Goal: Find specific page/section: Find specific page/section

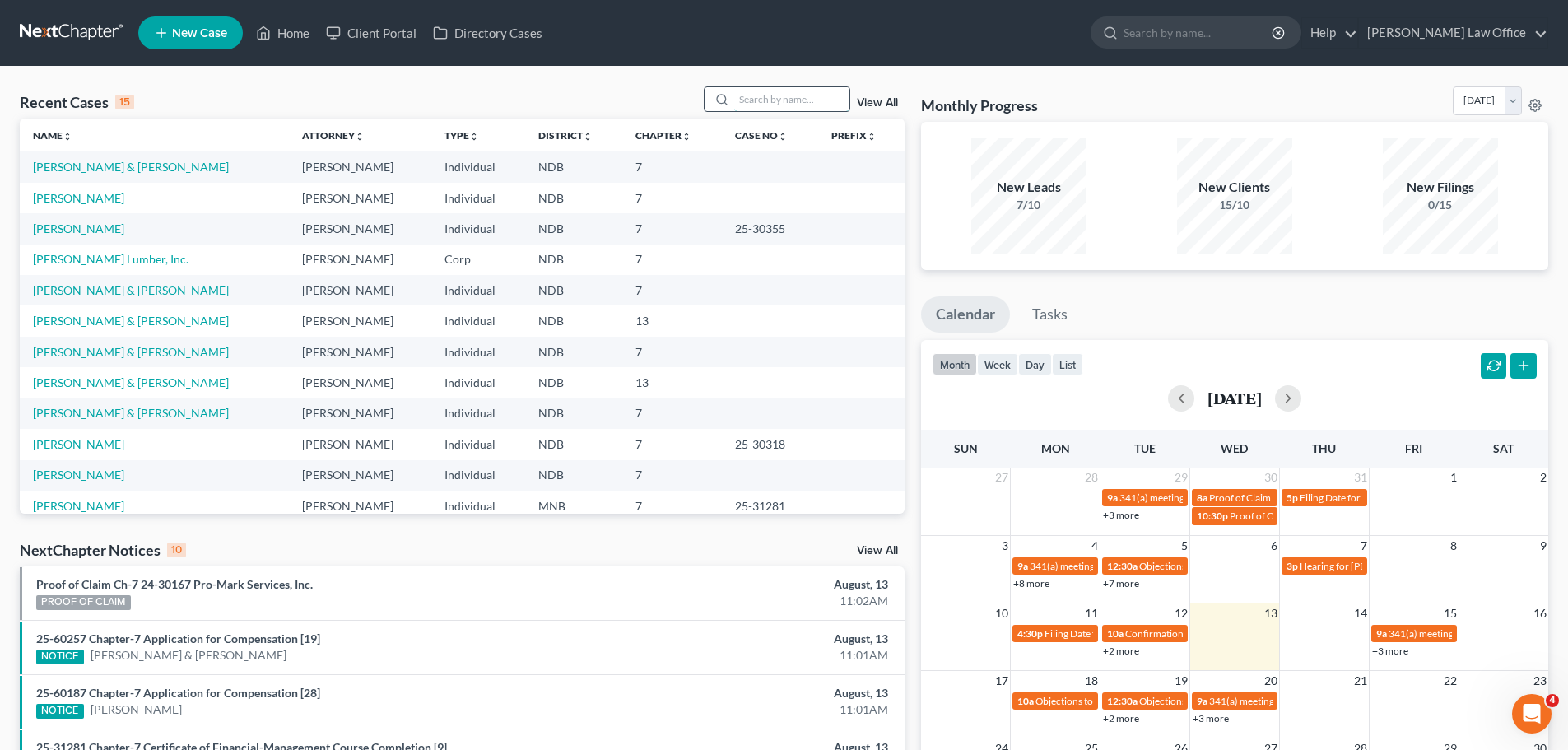
click at [786, 100] on input "search" at bounding box center [791, 99] width 115 height 24
click at [800, 89] on input "search" at bounding box center [791, 99] width 115 height 24
type input "[PERSON_NAME]"
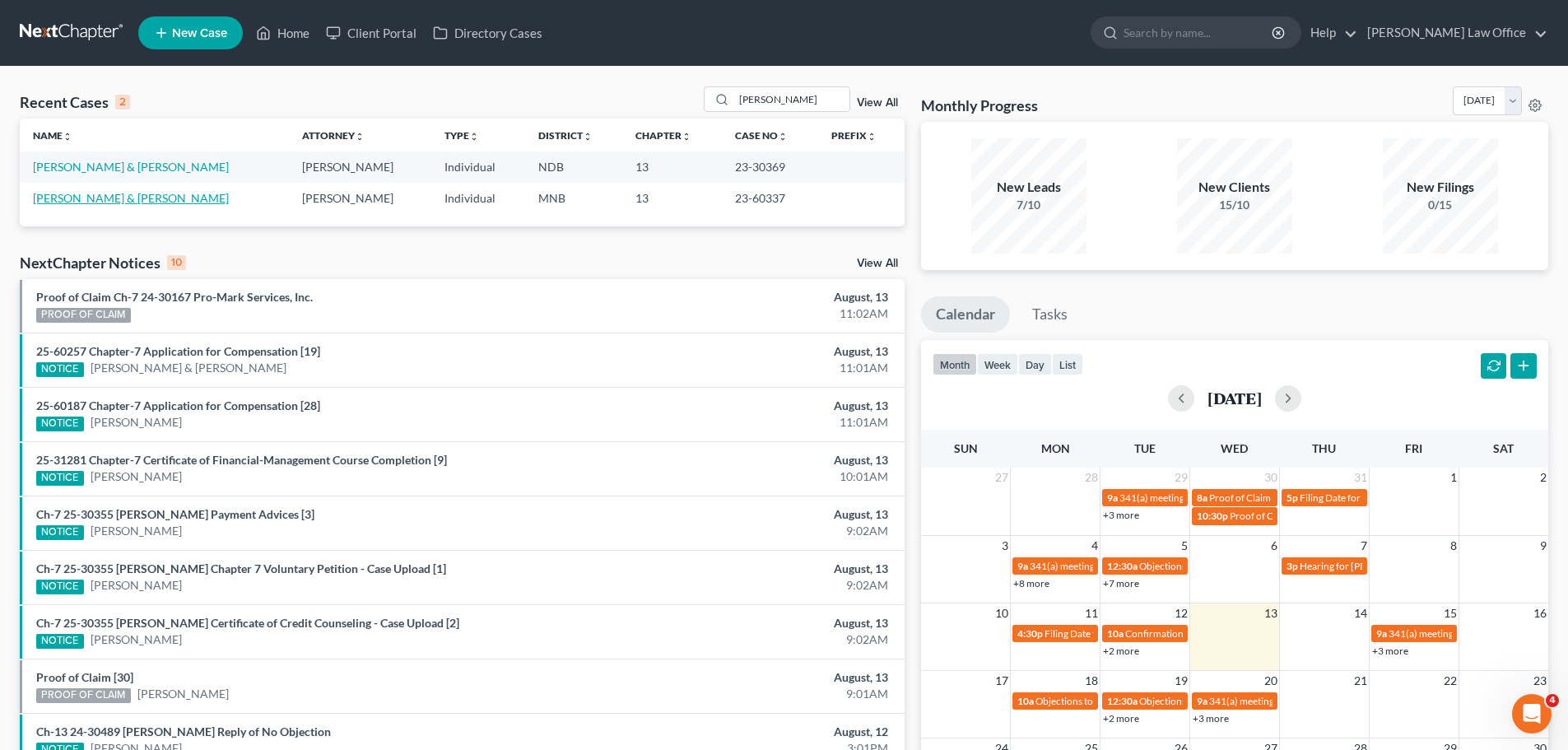
click at [148, 194] on link "[PERSON_NAME] & [PERSON_NAME]" at bounding box center [131, 198] width 196 height 14
select select "10"
select select "4"
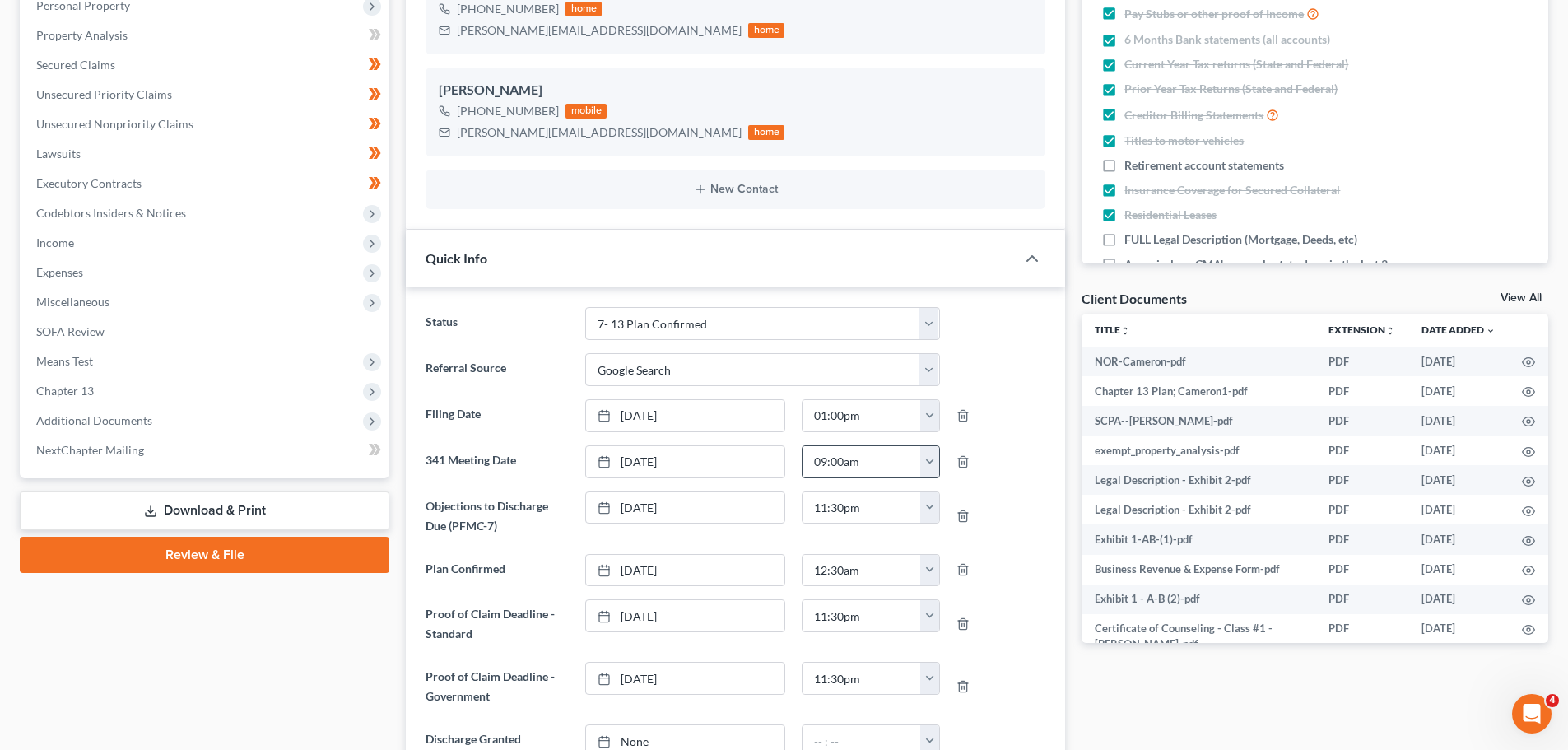
scroll to position [329, 0]
click at [116, 416] on span "Additional Documents" at bounding box center [94, 419] width 116 height 14
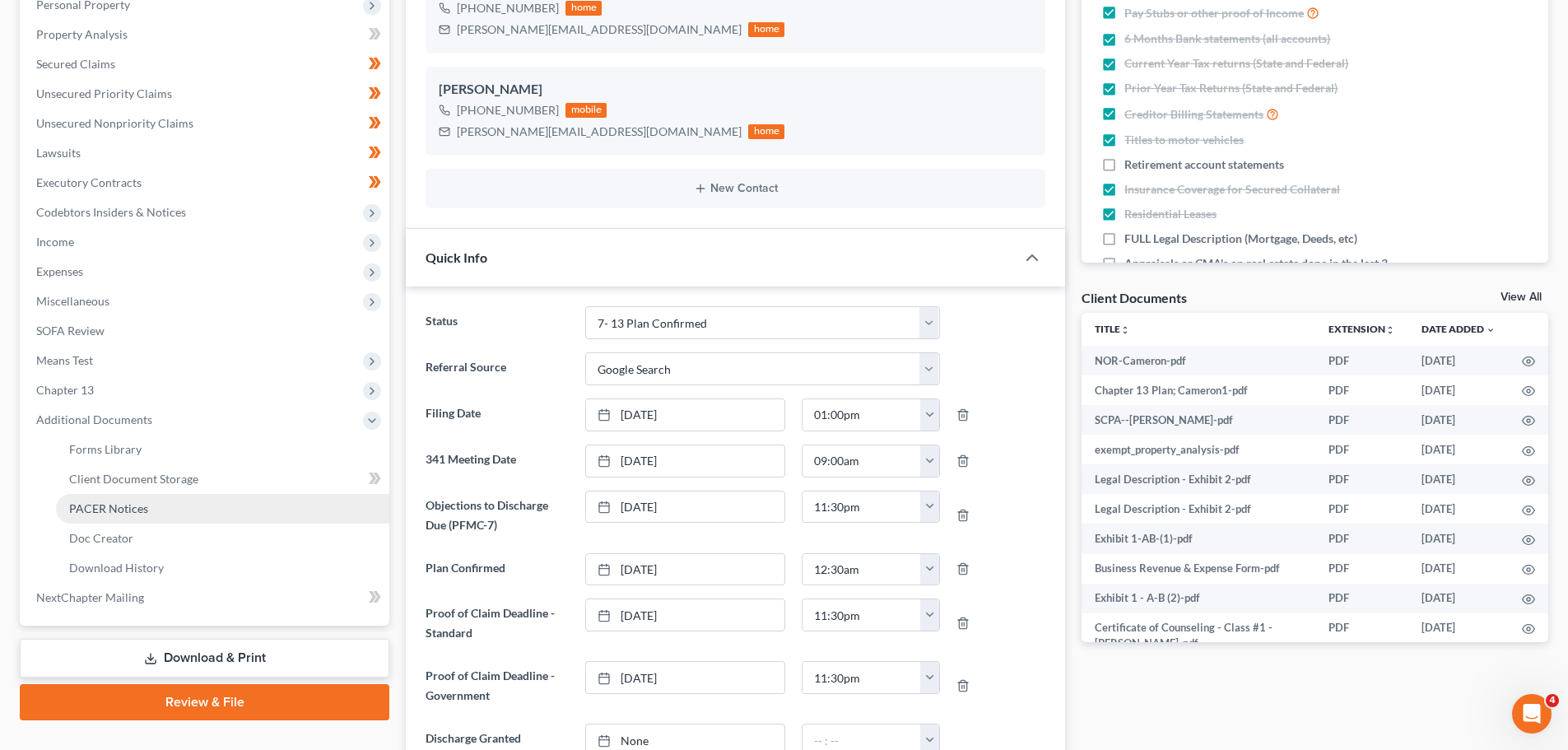
click at [113, 499] on link "PACER Notices" at bounding box center [223, 509] width 334 height 30
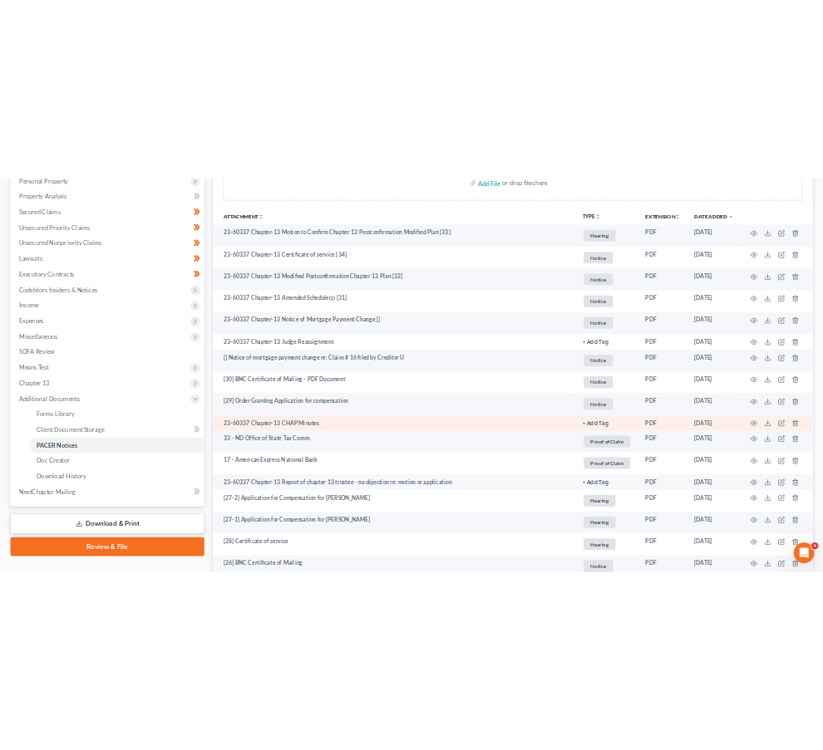
scroll to position [332, 0]
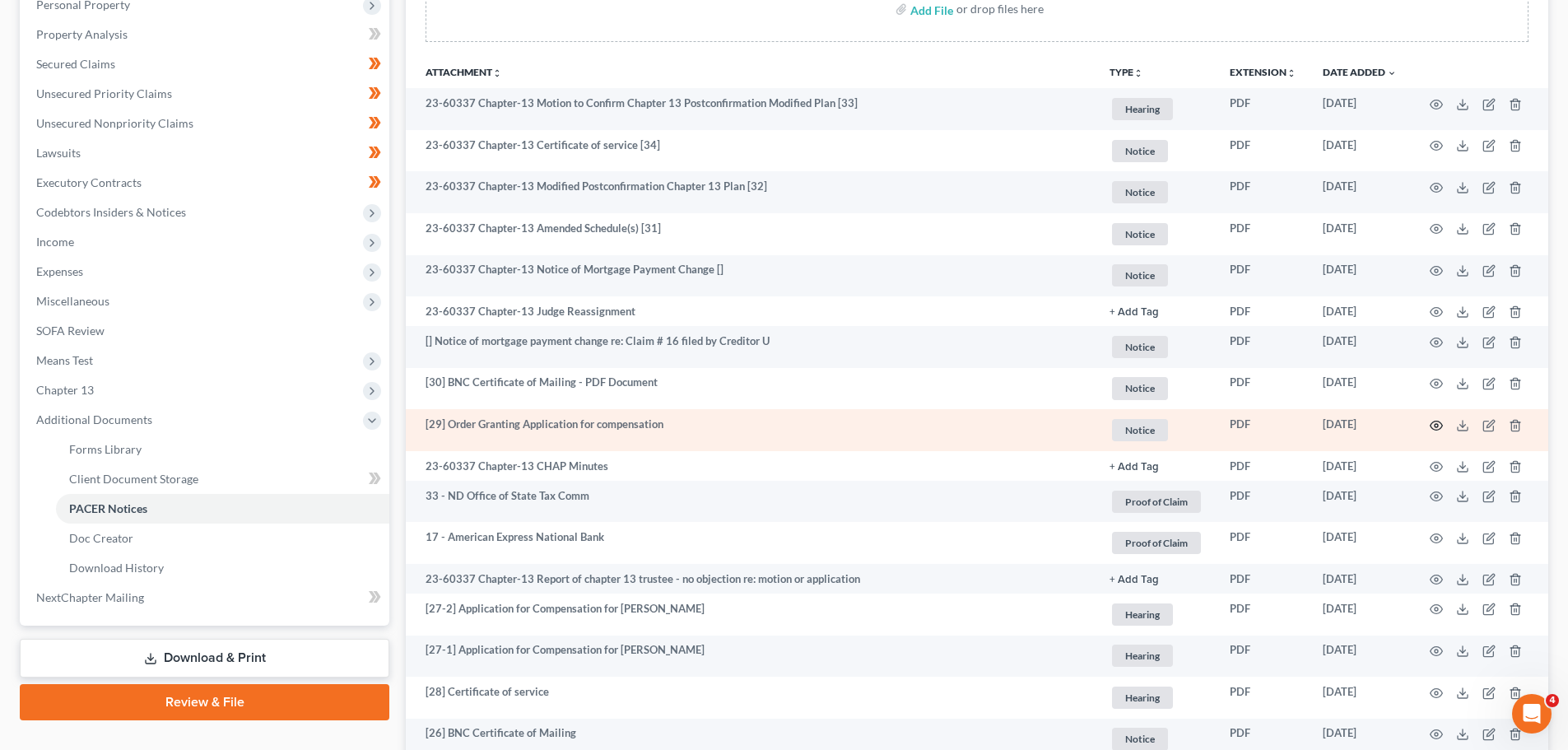
click at [1435, 422] on icon "button" at bounding box center [1436, 425] width 13 height 13
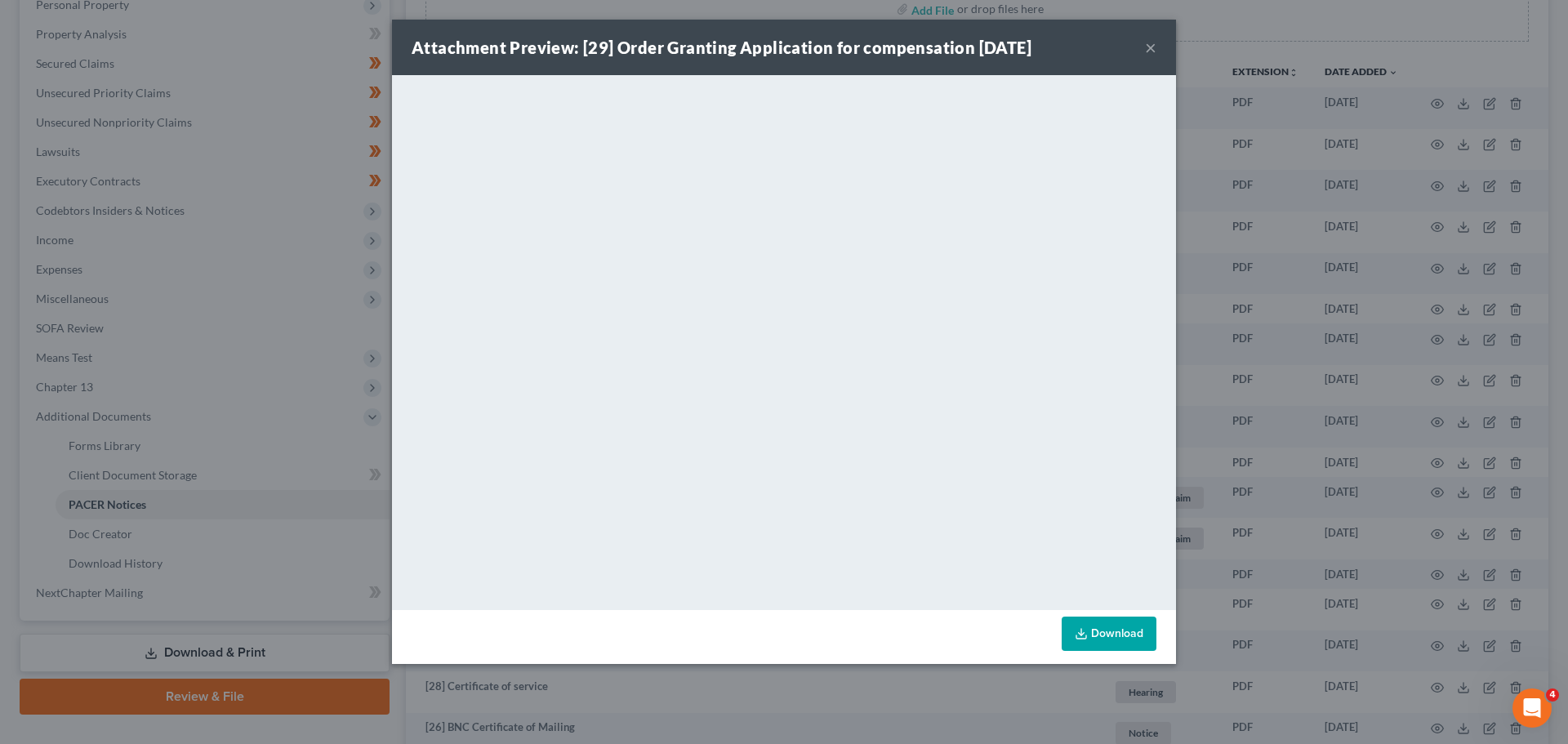
click at [1148, 46] on button "×" at bounding box center [1150, 47] width 12 height 20
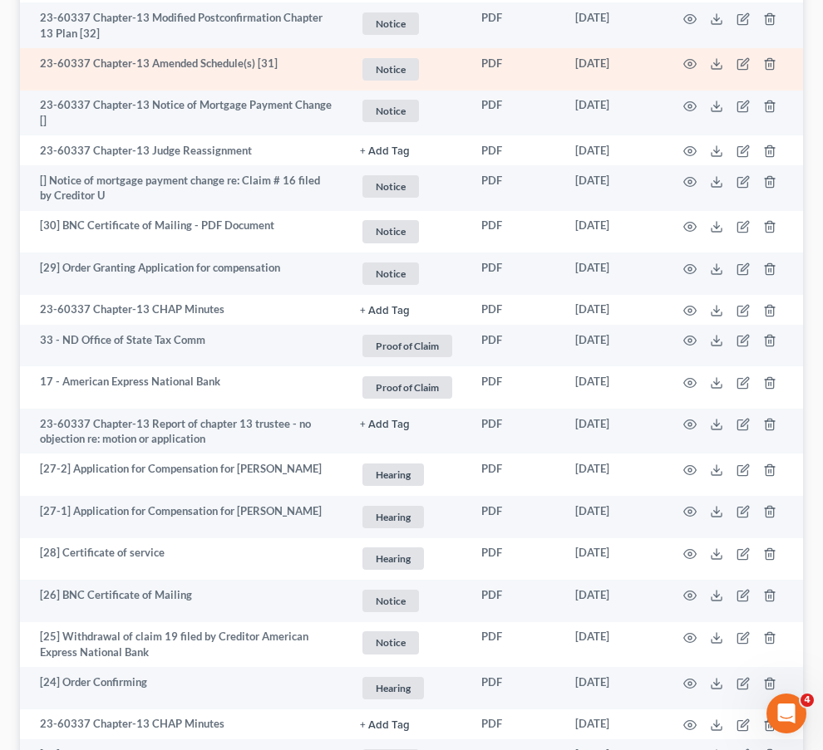
scroll to position [582, 0]
